Goal: Task Accomplishment & Management: Manage account settings

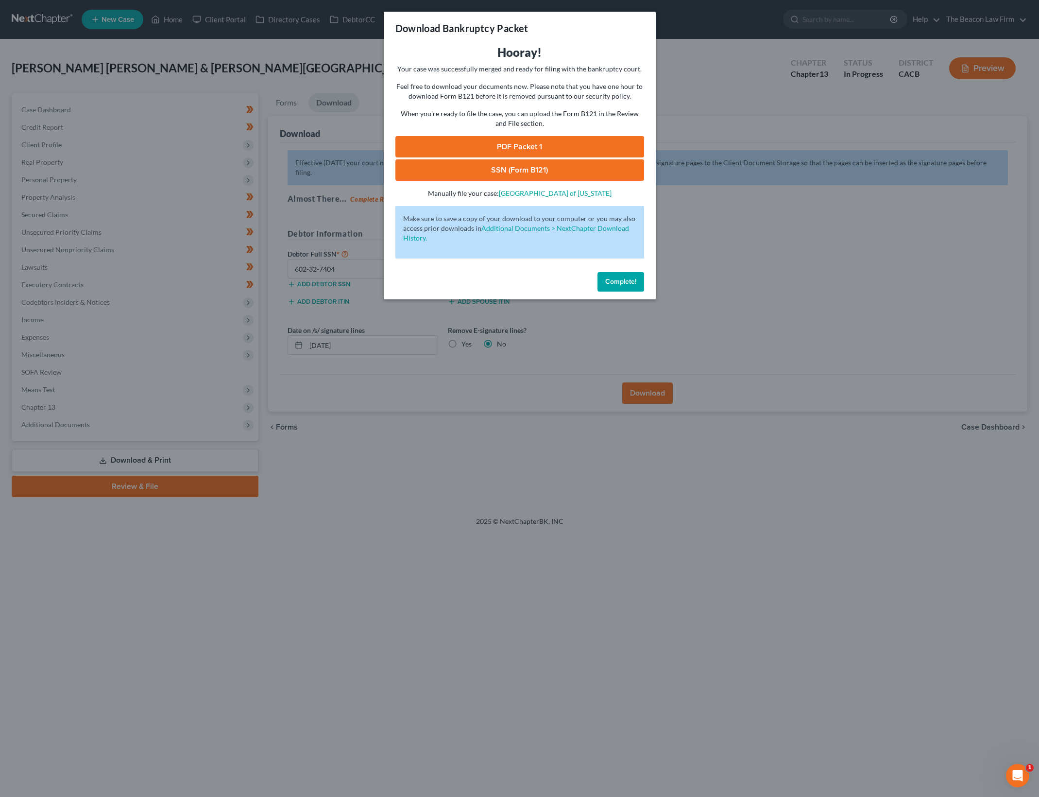
click at [629, 275] on button "Complete!" at bounding box center [620, 281] width 47 height 19
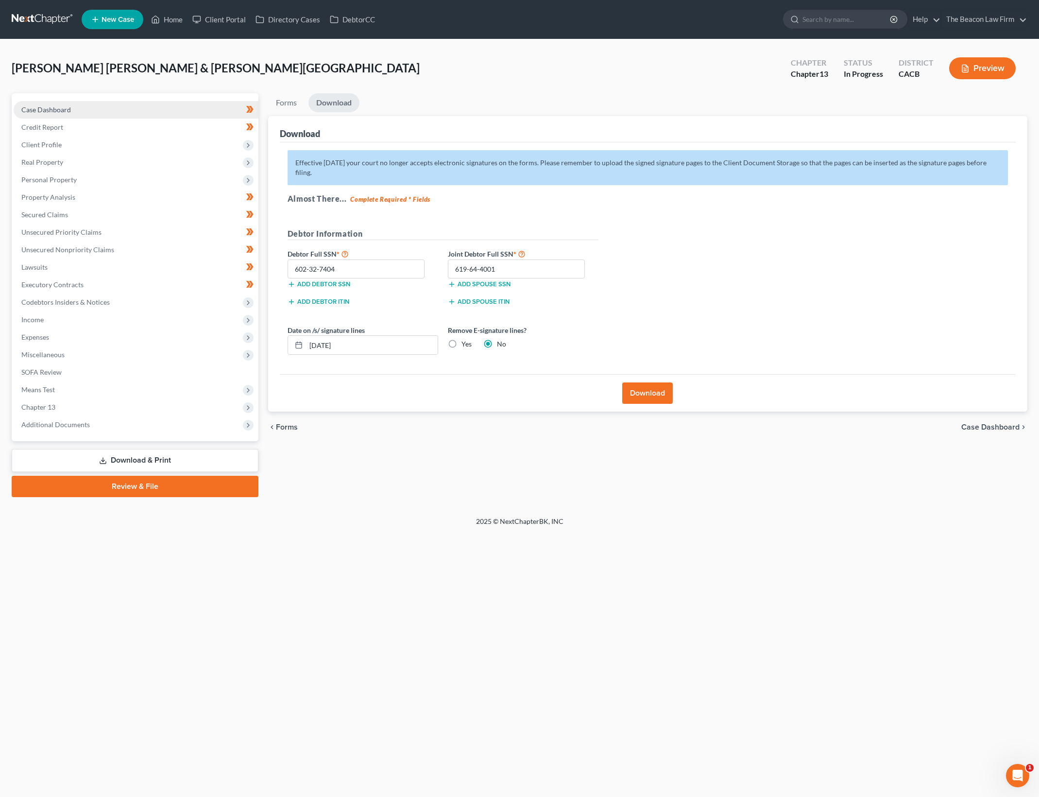
click at [164, 101] on link "Case Dashboard" at bounding box center [136, 109] width 245 height 17
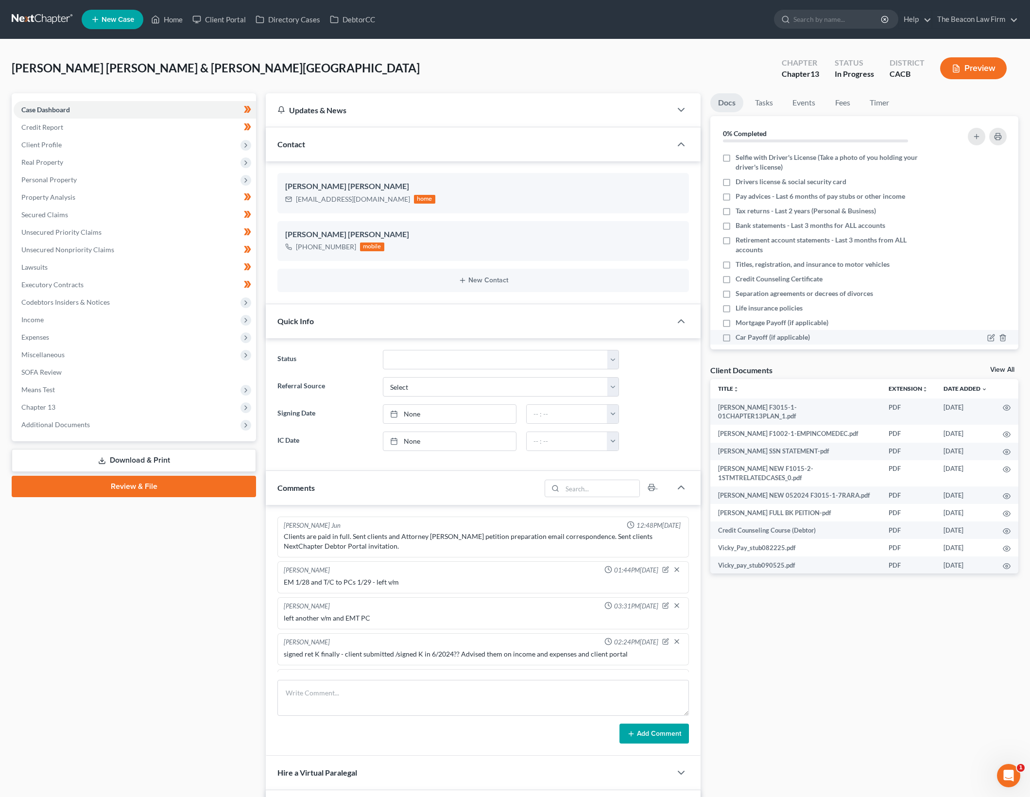
scroll to position [1359, 0]
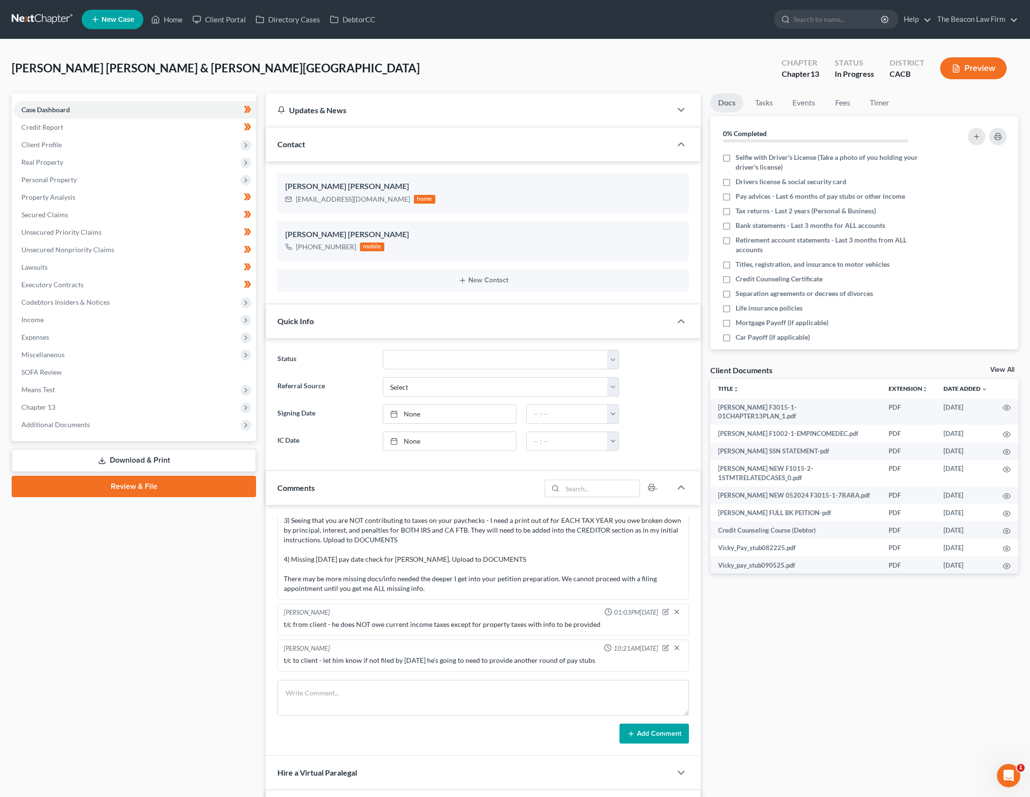
click at [1002, 365] on div "Client Documents View All" at bounding box center [864, 372] width 308 height 14
click at [1002, 367] on link "View All" at bounding box center [1002, 369] width 24 height 7
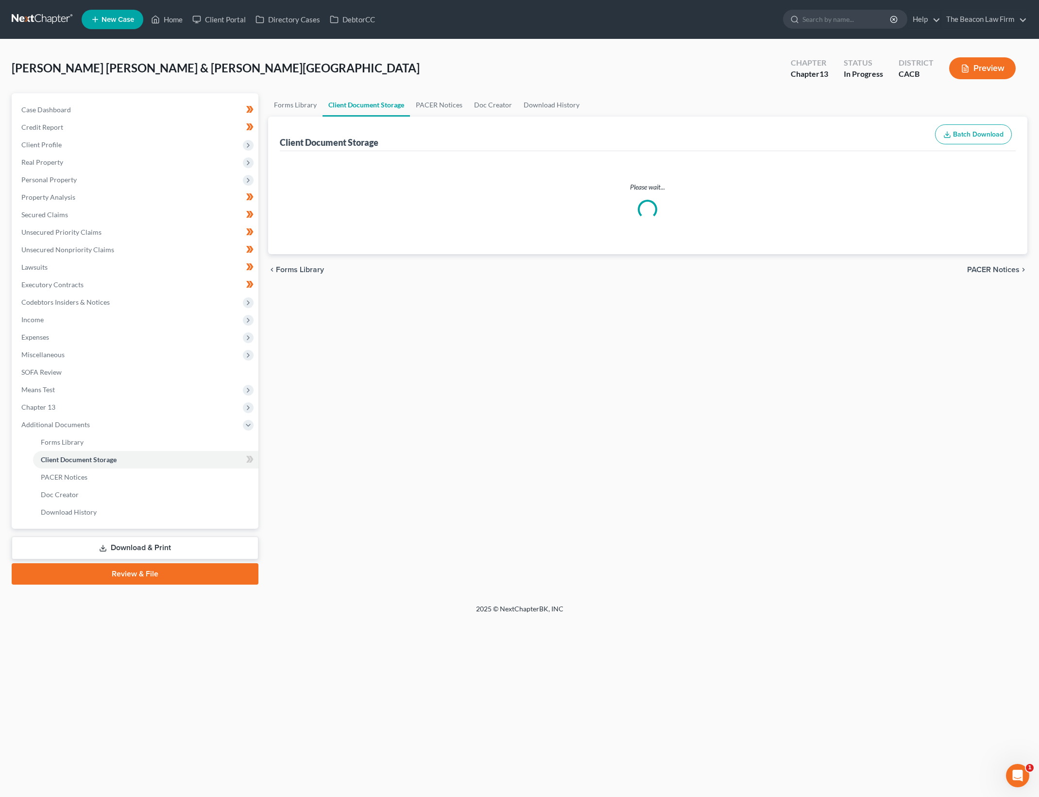
select select "10"
select select "41"
select select "65"
select select "30"
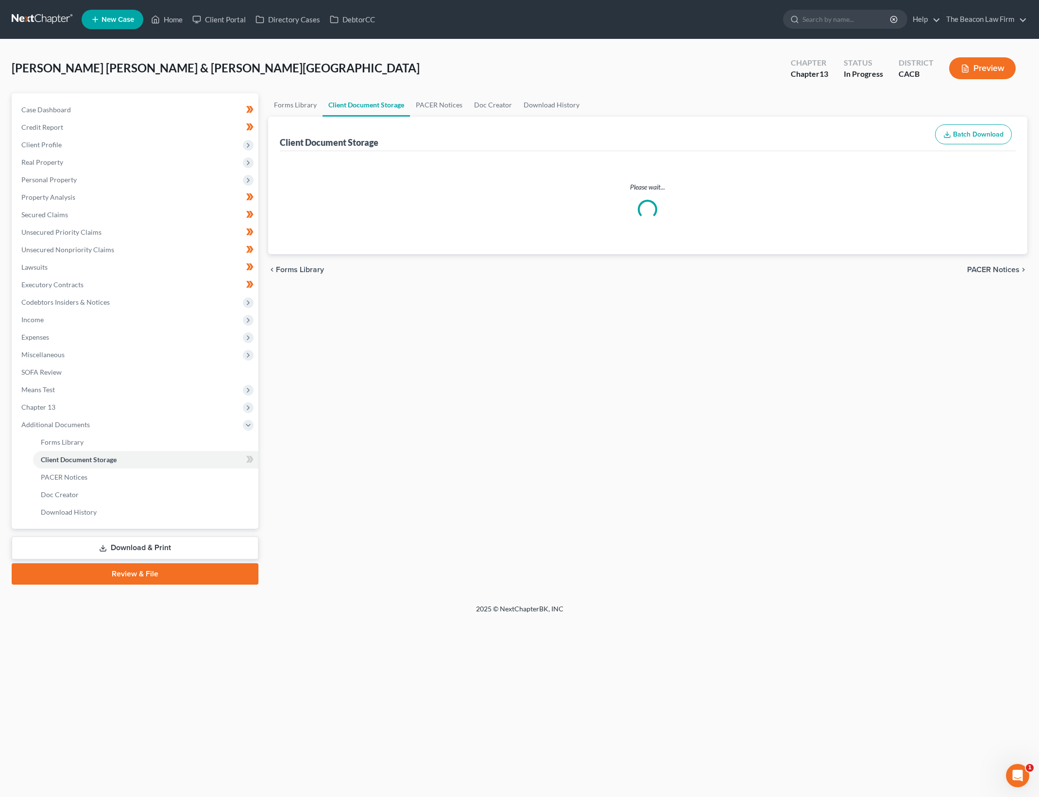
select select "19"
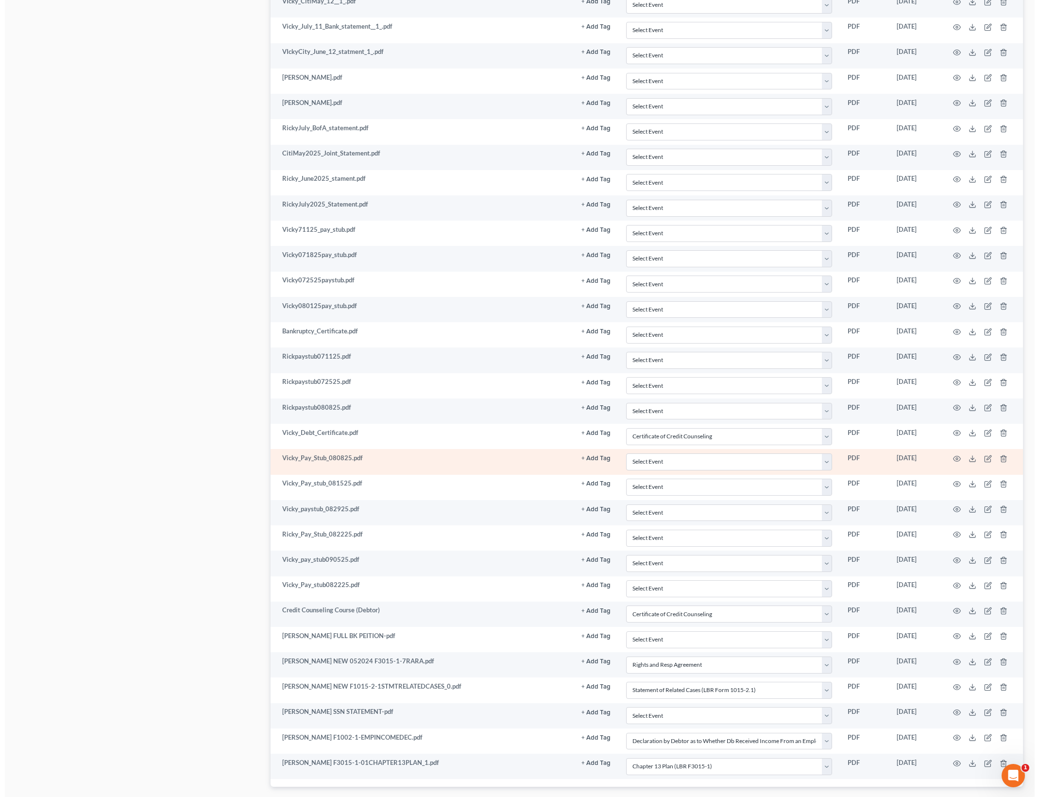
scroll to position [1837, 0]
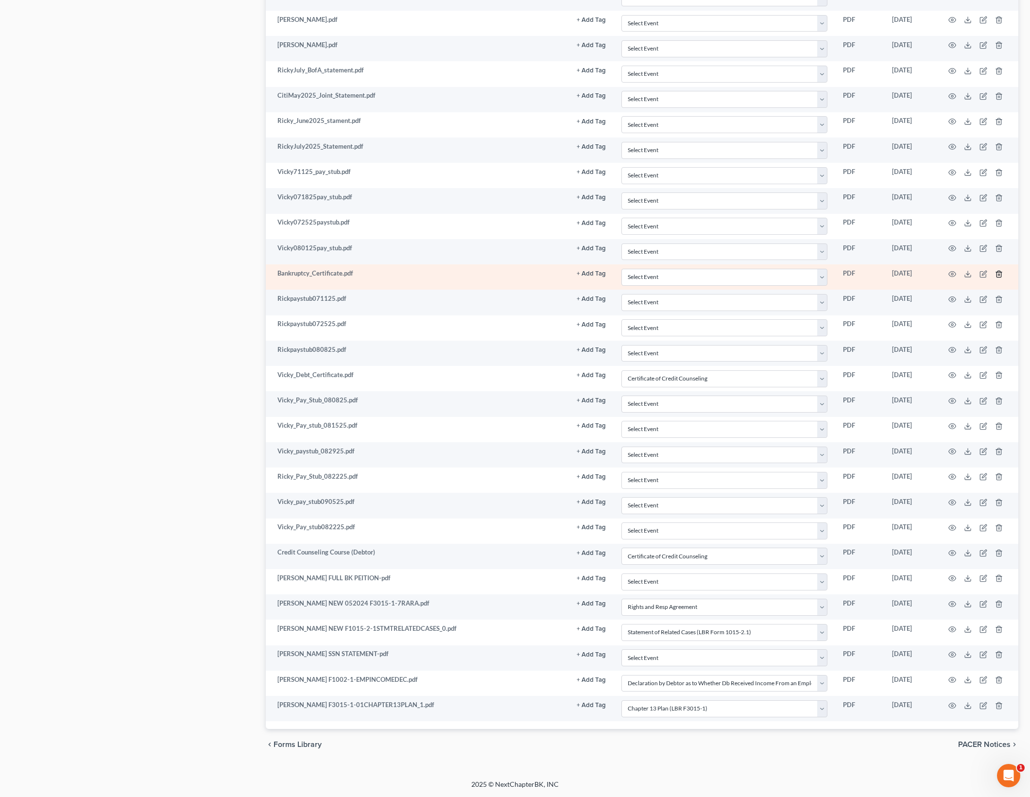
click at [1001, 273] on icon "button" at bounding box center [998, 274] width 4 height 6
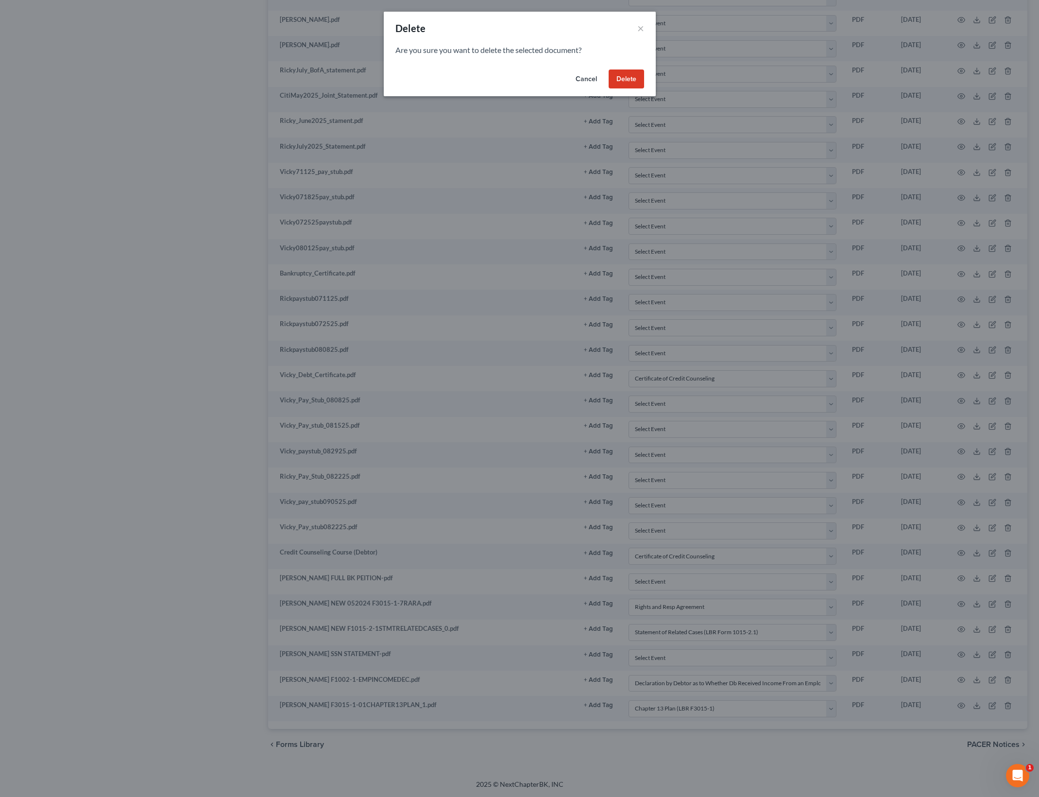
click at [634, 82] on button "Delete" at bounding box center [626, 78] width 35 height 19
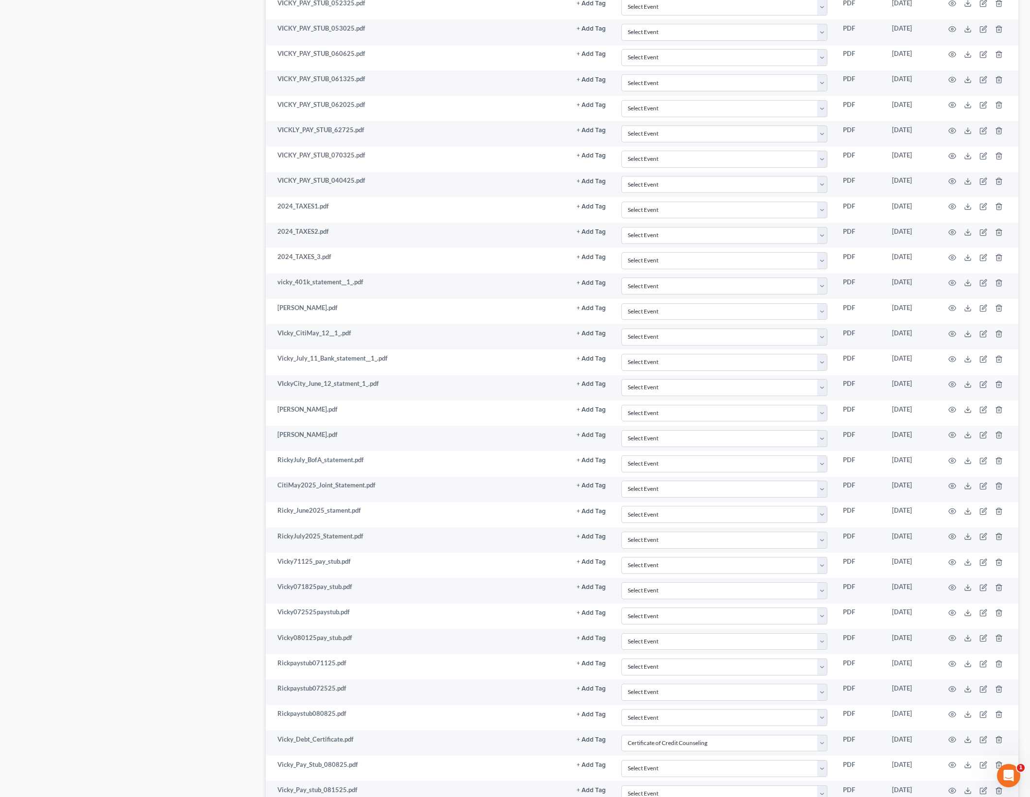
scroll to position [1326, 0]
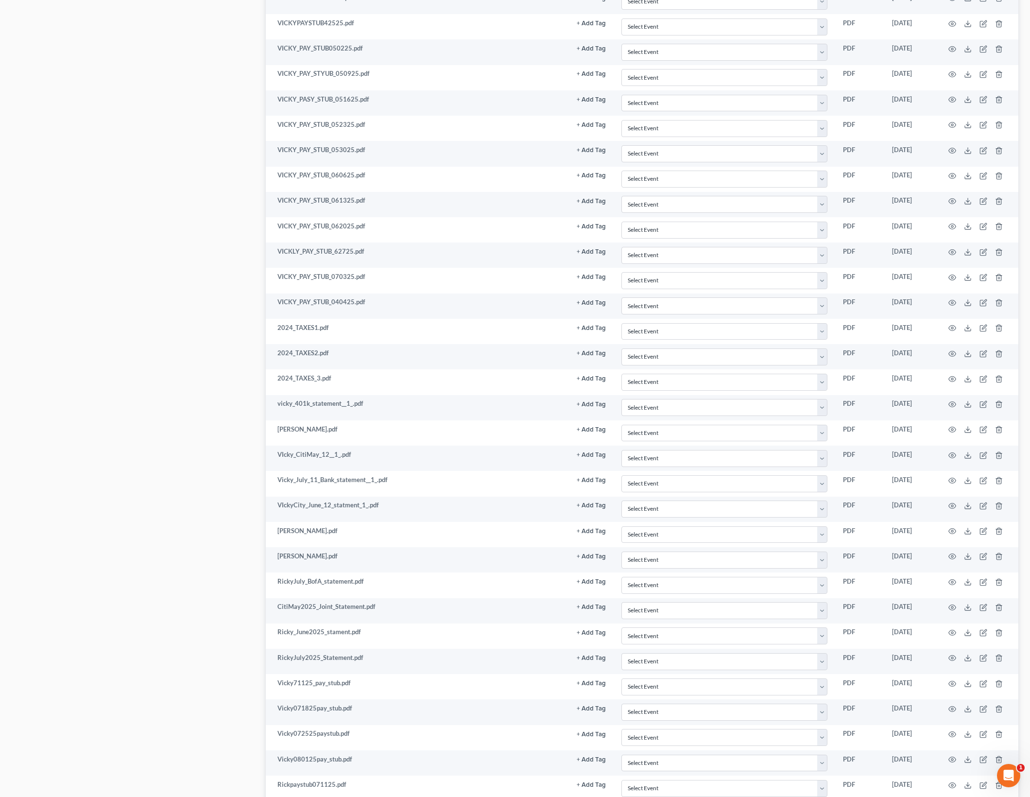
click at [194, 354] on div "Case Dashboard Payments Invoices Payments Payments Credit Report Client Profile" at bounding box center [134, 6] width 254 height 2478
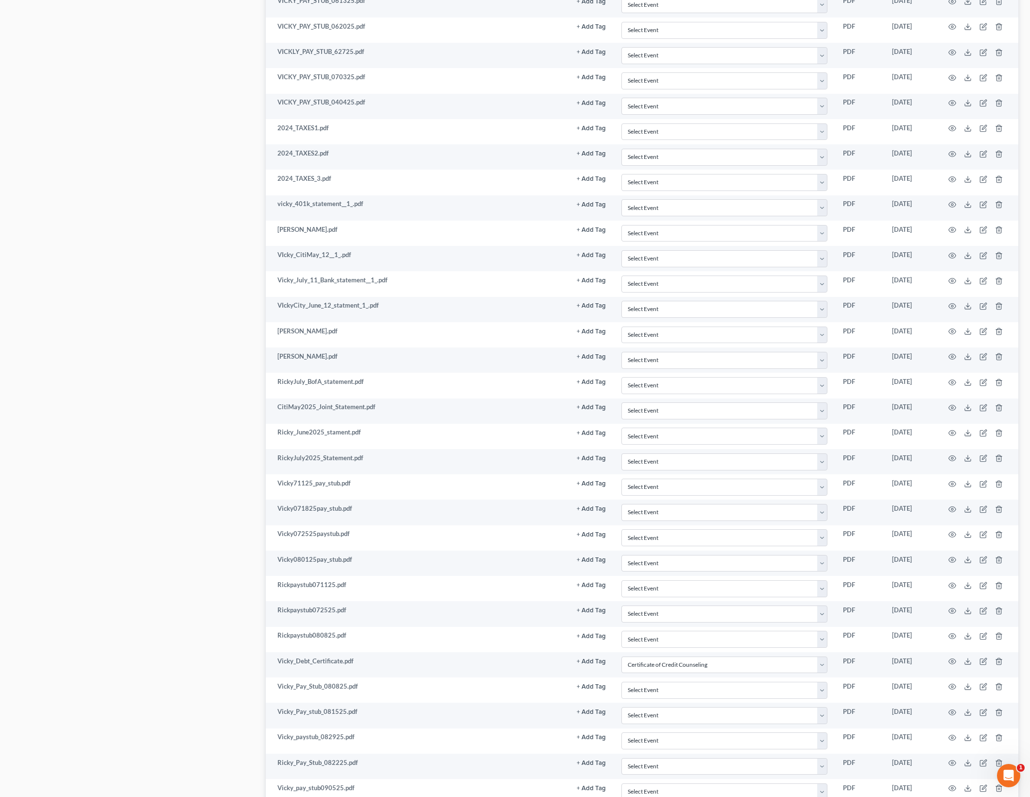
scroll to position [1526, 0]
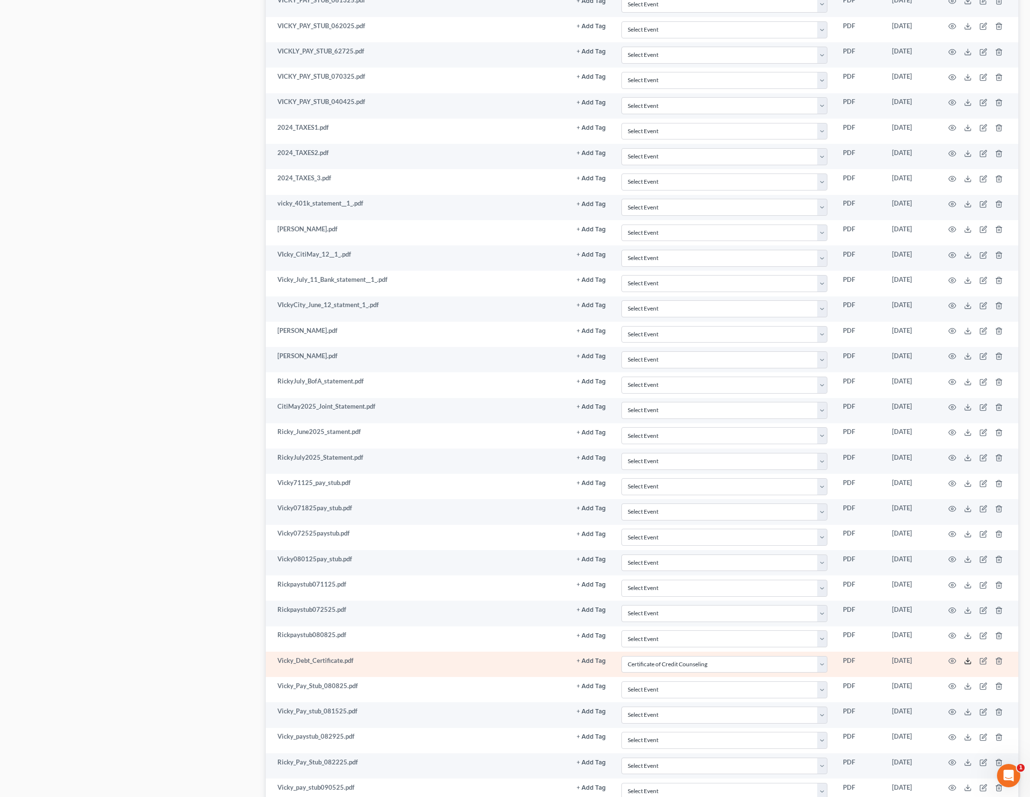
click at [968, 660] on line at bounding box center [968, 660] width 0 height 4
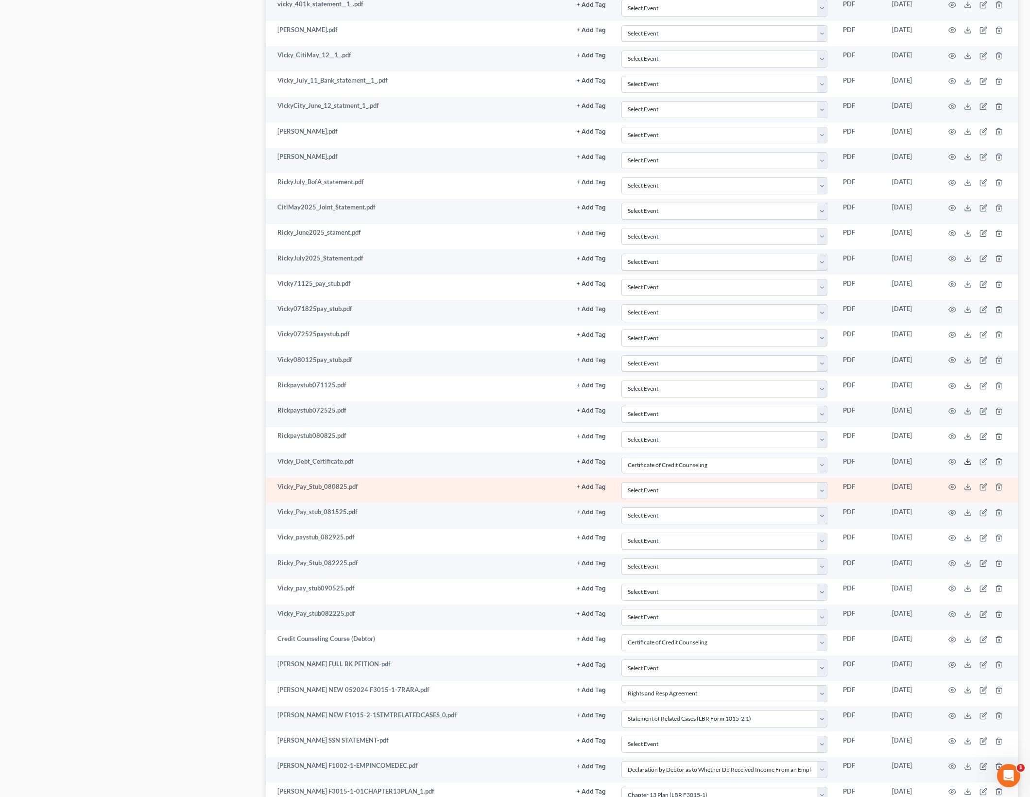
scroll to position [1769, 0]
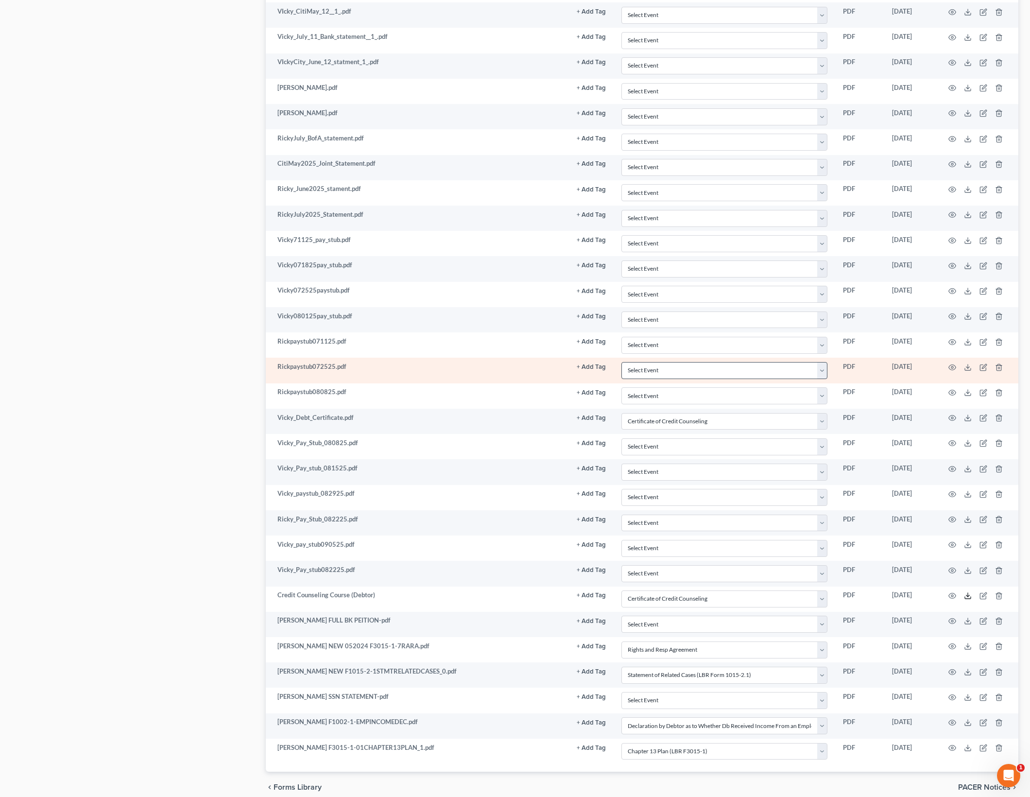
drag, startPoint x: 965, startPoint y: 595, endPoint x: 800, endPoint y: 366, distance: 281.8
click at [965, 595] on icon at bounding box center [968, 596] width 8 height 8
